Goal: Find specific page/section: Find specific page/section

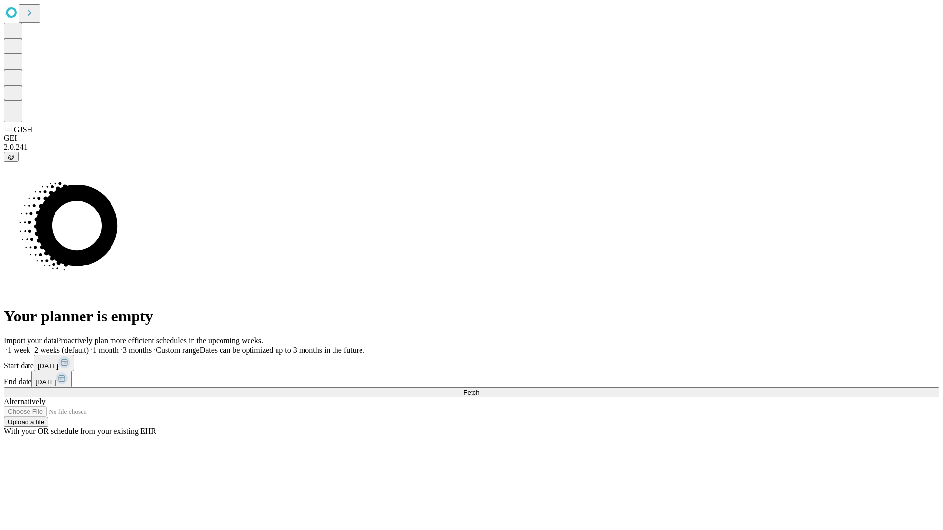
click at [479, 389] on span "Fetch" at bounding box center [471, 392] width 16 height 7
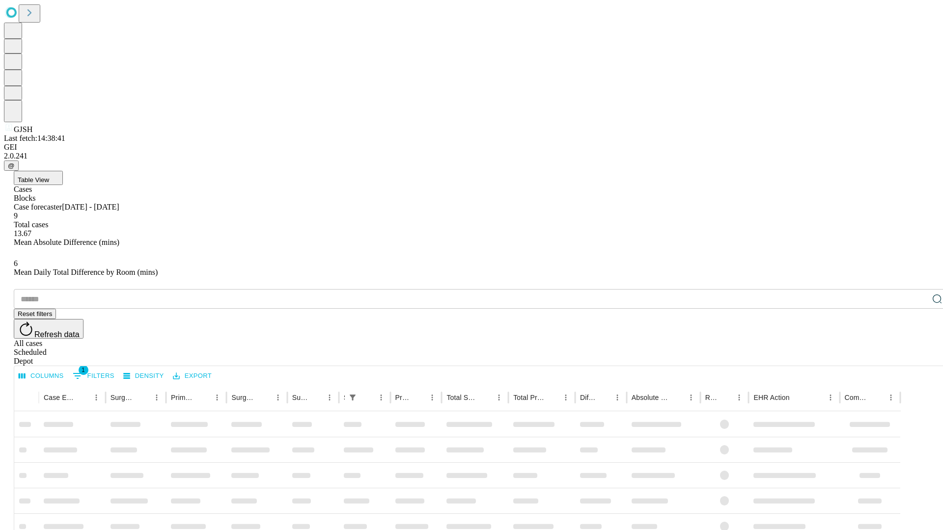
click at [917, 357] on div "Depot" at bounding box center [481, 361] width 935 height 9
